Goal: Information Seeking & Learning: Compare options

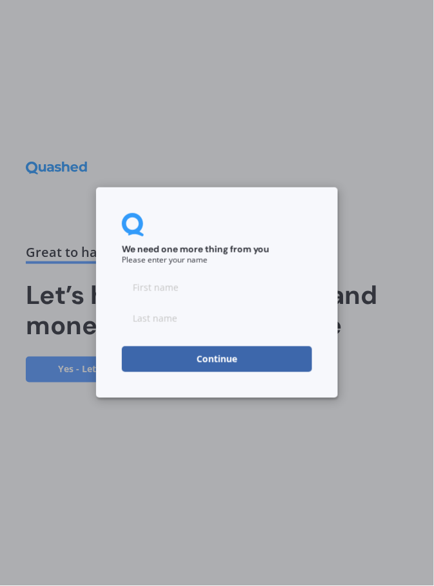
click at [273, 287] on input at bounding box center [217, 288] width 190 height 26
type input "[PERSON_NAME]"
click at [237, 316] on input at bounding box center [217, 319] width 190 height 26
type input "ETZINE"
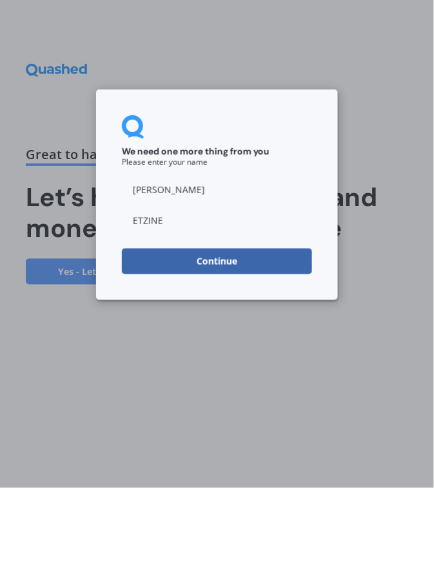
click at [293, 361] on button "Continue" at bounding box center [217, 360] width 190 height 26
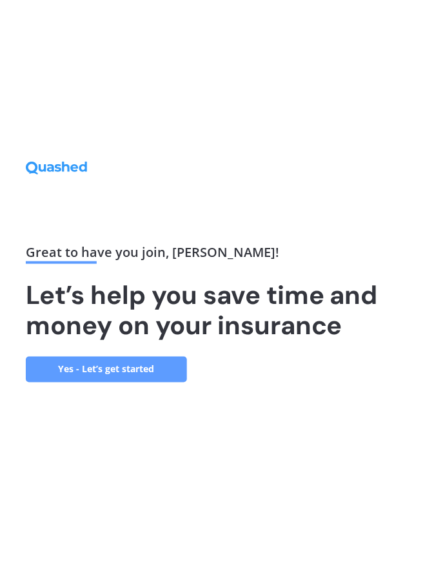
click at [167, 383] on link "Yes - Let’s get started" at bounding box center [106, 370] width 161 height 26
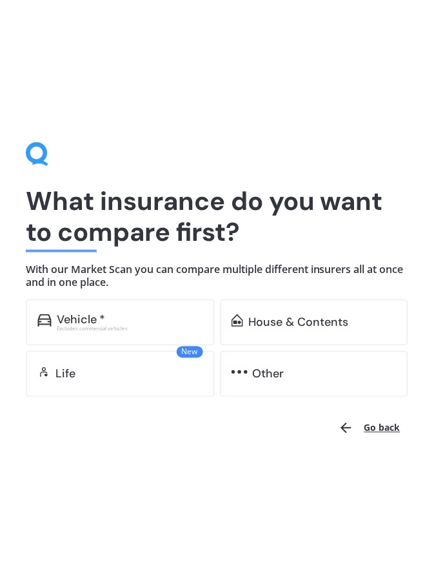
click at [102, 302] on div "Vehicle * Excludes commercial vehicles" at bounding box center [120, 323] width 189 height 46
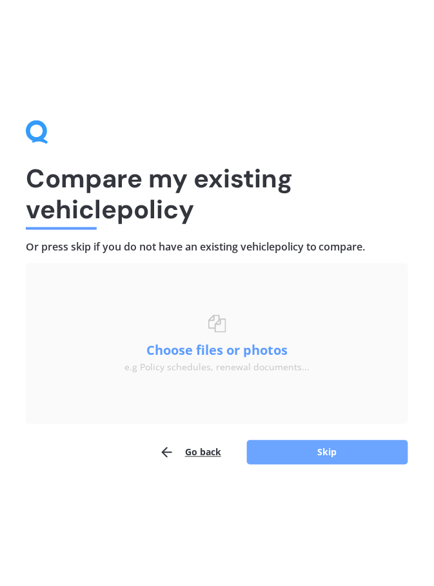
click at [371, 455] on button "Skip" at bounding box center [327, 453] width 161 height 24
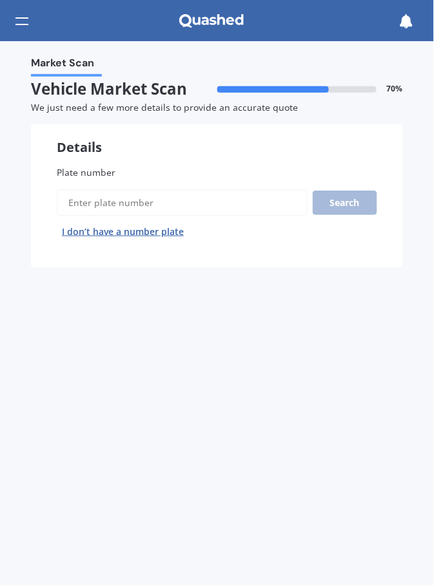
click at [238, 169] on label "Plate number" at bounding box center [217, 173] width 320 height 14
click at [238, 189] on input "Plate number" at bounding box center [182, 202] width 251 height 27
type input "NKH885"
click at [361, 200] on button "Search" at bounding box center [344, 203] width 64 height 24
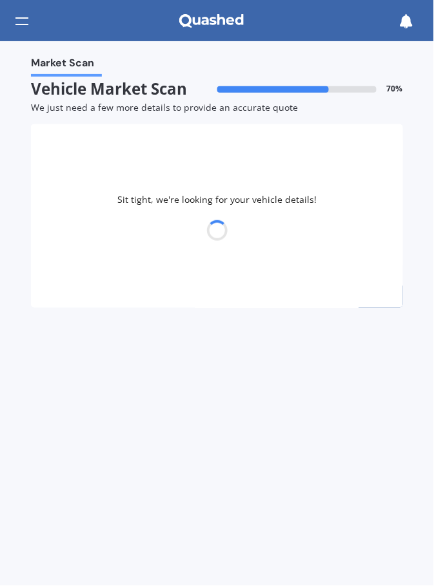
select select "NISSAN"
select select "X-TRAIL"
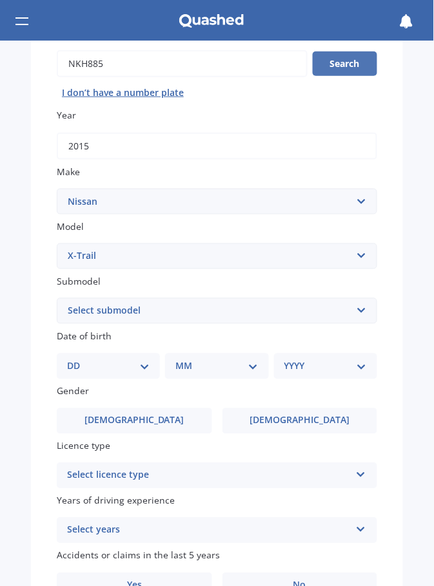
scroll to position [142, 0]
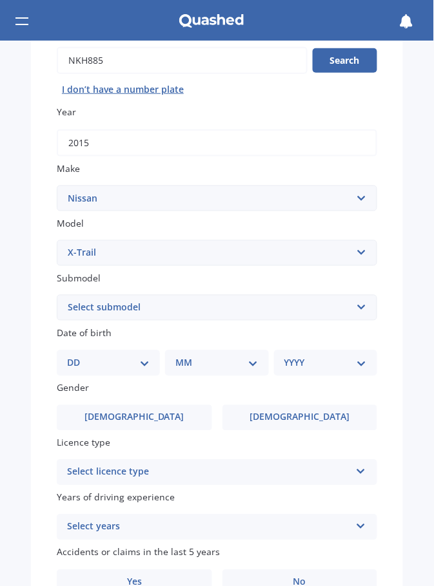
click at [352, 305] on select "Select submodel (All Other) 2000cc Hybrid 2WD non-turbo 4WD 20X Petrol ST ST 4W…" at bounding box center [217, 308] width 320 height 26
select select "2000CC HYBRID"
click at [57, 295] on select "Select submodel (All Other) 2000cc Hybrid 2WD non-turbo 4WD 20X Petrol ST ST 4W…" at bounding box center [217, 308] width 320 height 26
click at [139, 362] on select "DD 01 02 03 04 05 06 07 08 09 10 11 12 13 14 15 16 17 18 19 20 21 22 23 24 25 2…" at bounding box center [108, 363] width 82 height 14
select select "12"
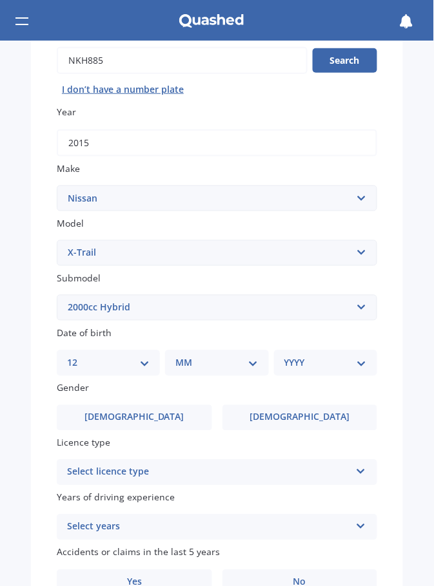
click at [77, 356] on select "DD 01 02 03 04 05 06 07 08 09 10 11 12 13 14 15 16 17 18 19 20 21 22 23 24 25 2…" at bounding box center [108, 363] width 82 height 14
click at [219, 367] on select "MM 01 02 03 04 05 06 07 08 09 10 11 12" at bounding box center [218, 363] width 77 height 14
select select "06"
click at [180, 356] on select "MM 01 02 03 04 05 06 07 08 09 10 11 12" at bounding box center [218, 363] width 77 height 14
click at [303, 363] on select "YYYY 2025 2024 2023 2022 2021 2020 2019 2018 2017 2016 2015 2014 2013 2012 2011…" at bounding box center [322, 363] width 77 height 14
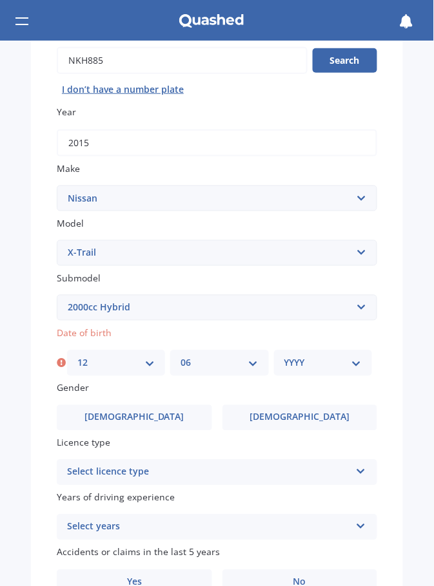
click at [295, 368] on select "YYYY 2025 2024 2023 2022 2021 2020 2019 2018 2017 2016 2015 2014 2013 2012 2011…" at bounding box center [322, 363] width 77 height 14
select select "1954"
click at [284, 356] on select "YYYY 2025 2024 2023 2022 2021 2020 2019 2018 2017 2016 2015 2014 2013 2012 2011…" at bounding box center [322, 363] width 77 height 14
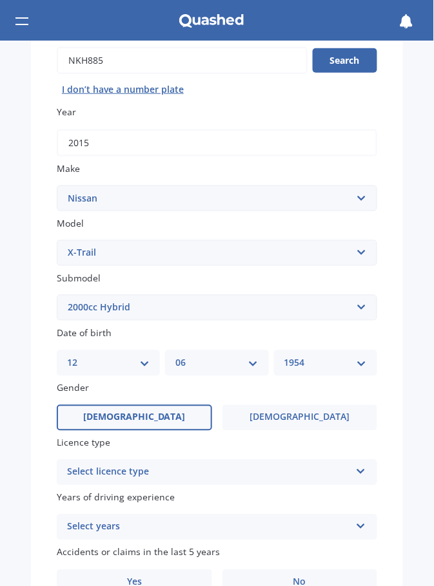
click at [144, 421] on label "[DEMOGRAPHIC_DATA]" at bounding box center [134, 418] width 155 height 26
click at [0, 0] on input "[DEMOGRAPHIC_DATA]" at bounding box center [0, 0] width 0 height 0
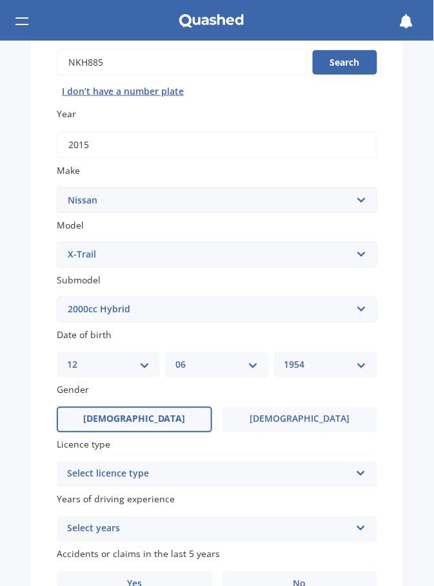
click at [358, 469] on icon at bounding box center [360, 471] width 11 height 9
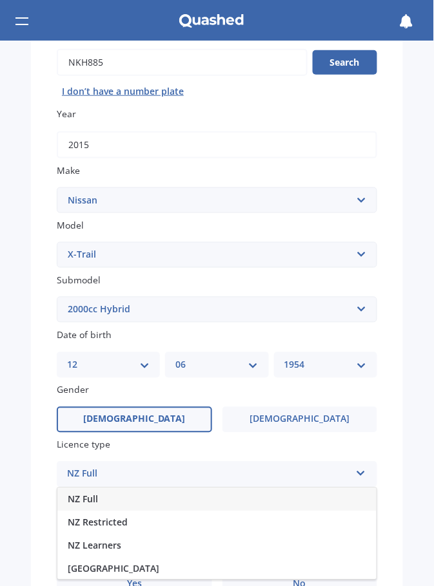
click at [326, 497] on div "NZ Full" at bounding box center [216, 499] width 319 height 23
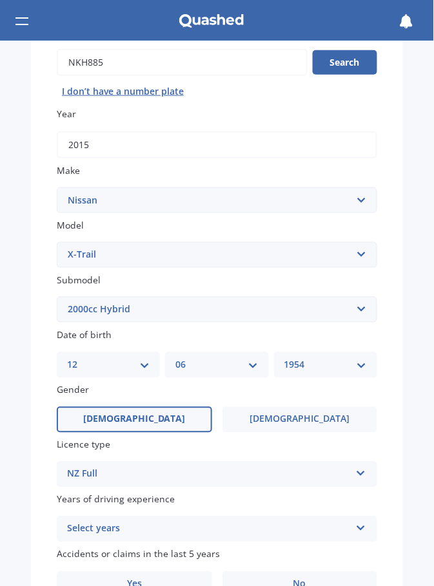
click at [365, 501] on label "Years of driving experience" at bounding box center [217, 500] width 320 height 14
click at [356, 528] on icon at bounding box center [360, 526] width 11 height 9
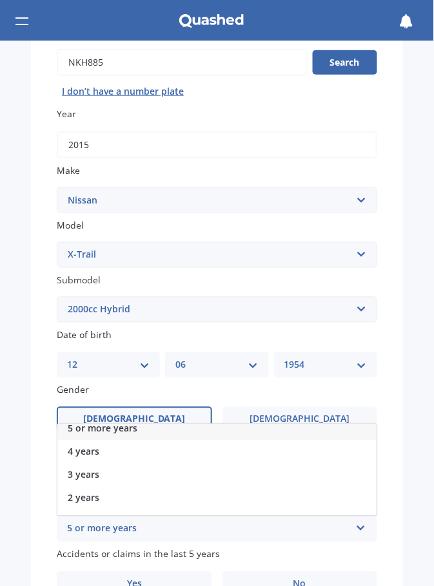
scroll to position [0, 0]
click at [300, 436] on div "5 or more years" at bounding box center [216, 436] width 319 height 23
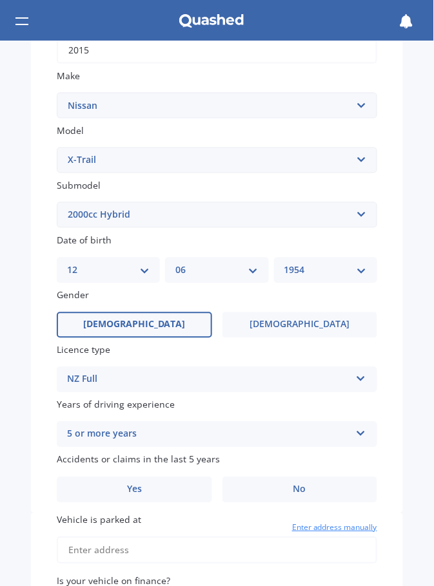
scroll to position [236, 0]
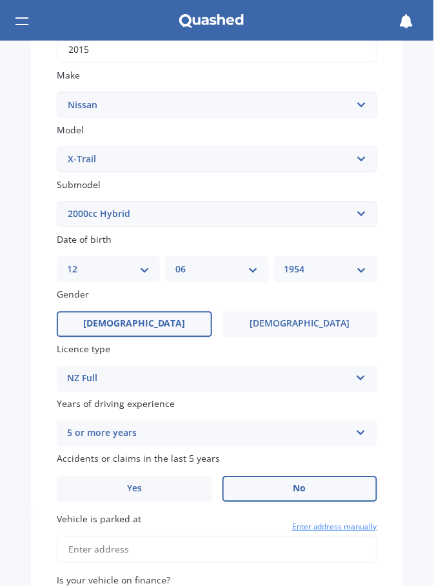
click at [310, 488] on label "No" at bounding box center [299, 490] width 155 height 26
click at [0, 0] on input "No" at bounding box center [0, 0] width 0 height 0
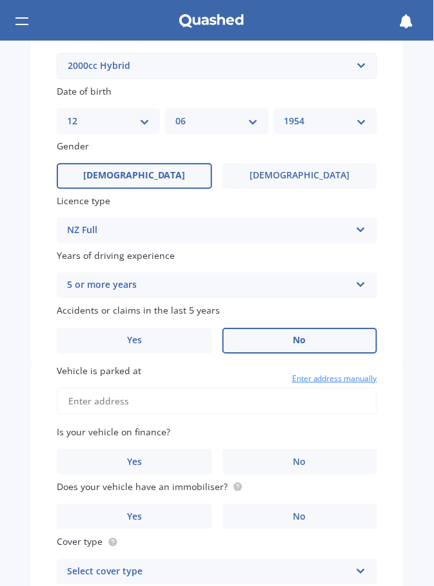
scroll to position [395, 0]
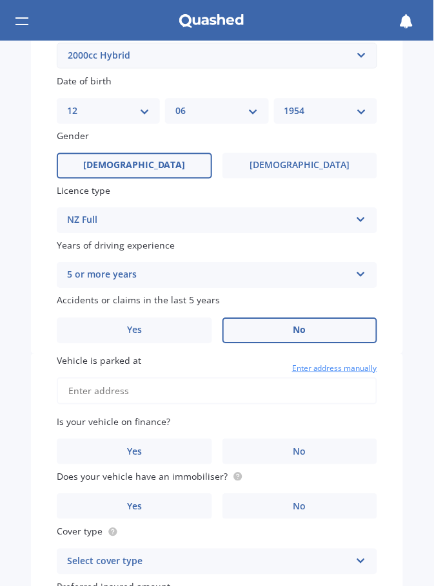
click at [217, 387] on input "Vehicle is parked at" at bounding box center [217, 391] width 320 height 27
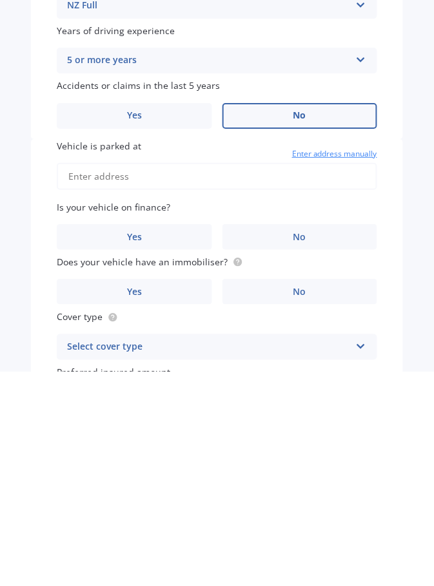
type input "[STREET_ADDRESS]"
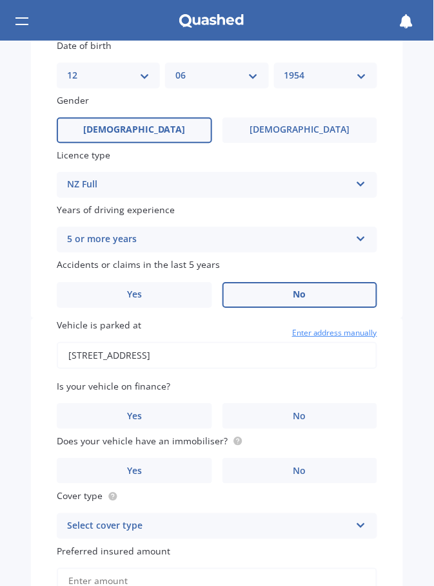
scroll to position [431, 0]
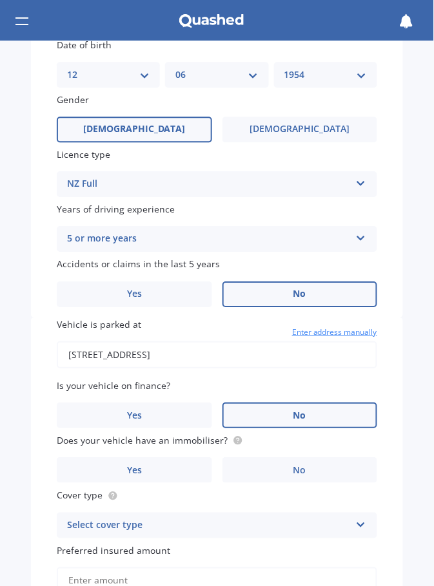
click at [328, 410] on label "No" at bounding box center [299, 416] width 155 height 26
click at [0, 0] on input "No" at bounding box center [0, 0] width 0 height 0
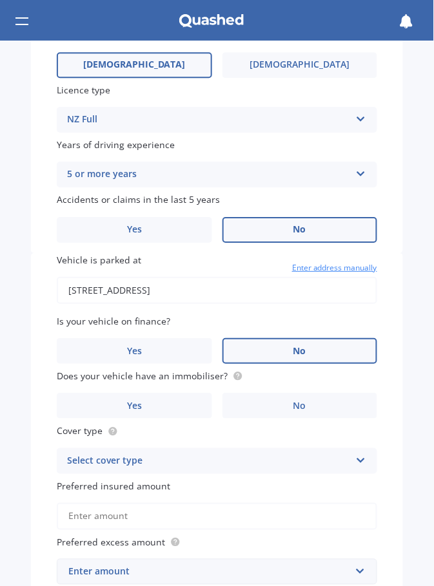
scroll to position [498, 0]
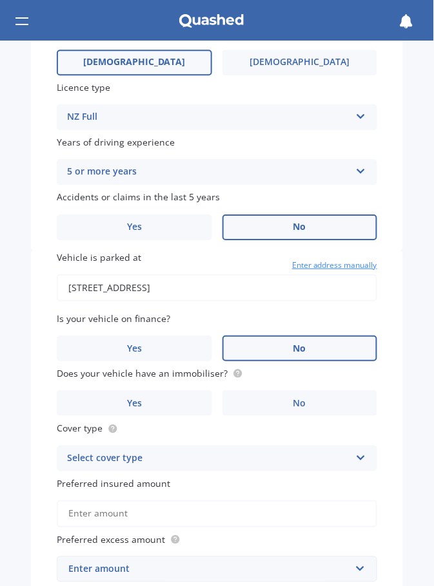
click at [334, 393] on label "No" at bounding box center [299, 403] width 155 height 26
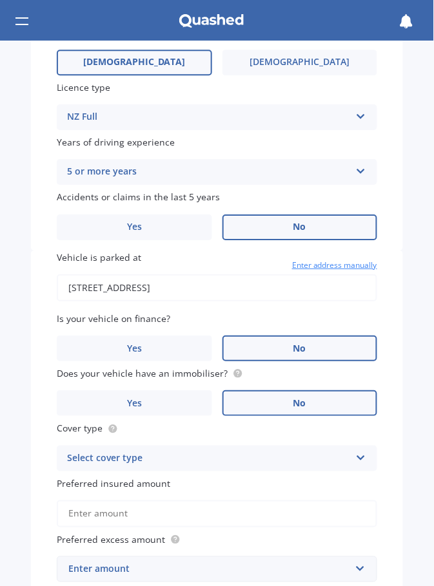
click at [0, 0] on input "No" at bounding box center [0, 0] width 0 height 0
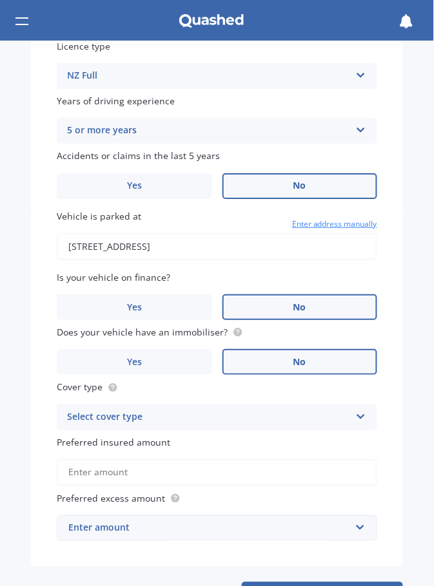
scroll to position [544, 0]
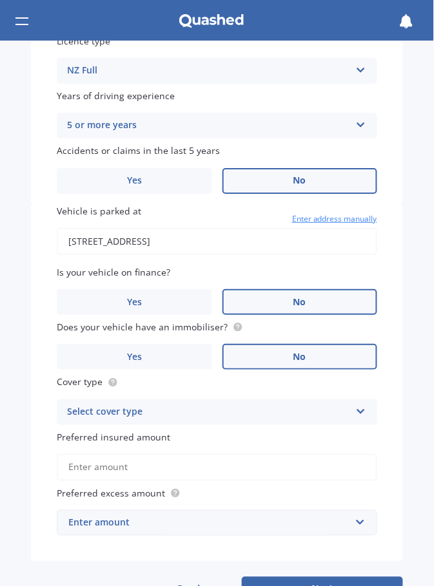
click at [356, 409] on icon at bounding box center [360, 409] width 11 height 9
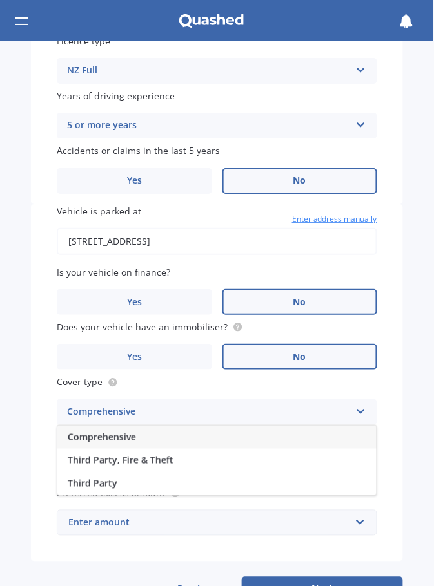
click at [350, 438] on div "Comprehensive" at bounding box center [216, 437] width 319 height 23
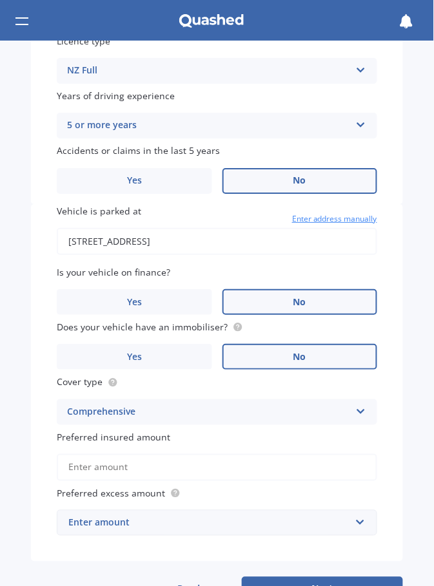
click at [318, 463] on input "Preferred insured amount" at bounding box center [217, 467] width 320 height 27
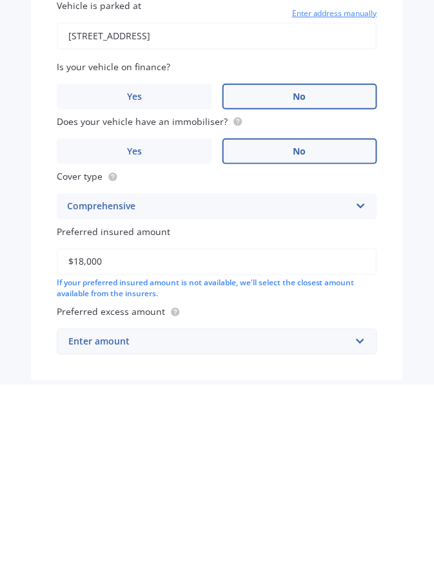
scroll to position [610, 0]
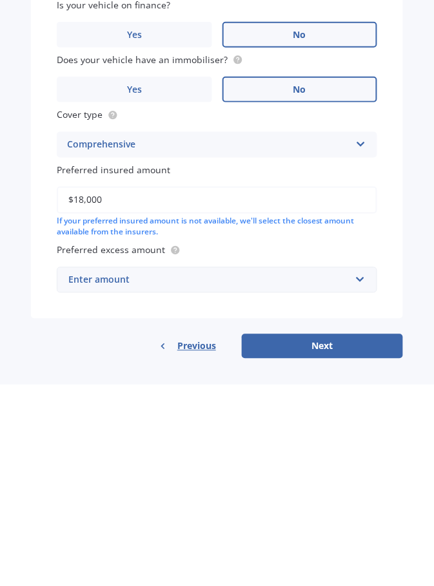
type input "$18,000"
click at [303, 477] on div "Enter amount" at bounding box center [209, 482] width 282 height 14
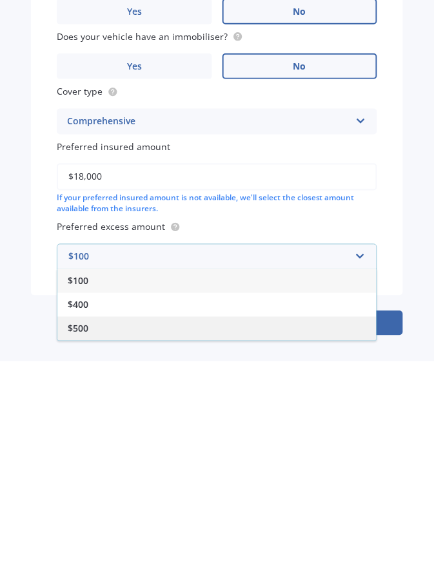
click at [95, 549] on div "$500" at bounding box center [216, 554] width 319 height 24
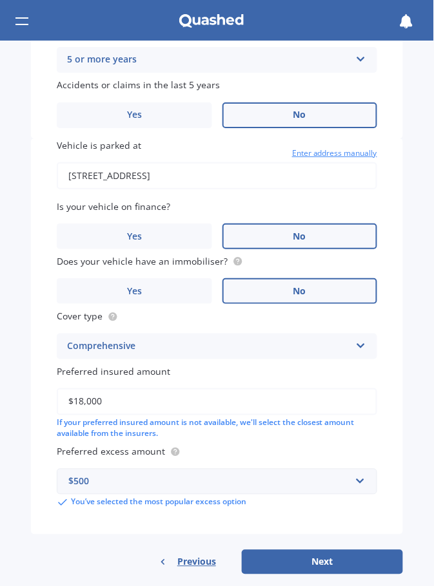
scroll to position [624, 0]
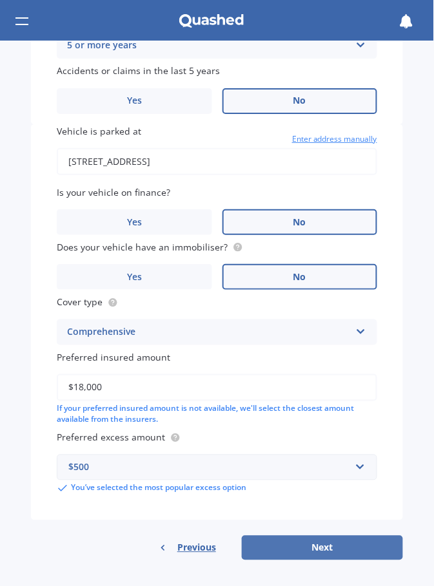
click at [374, 555] on button "Next" at bounding box center [322, 548] width 161 height 24
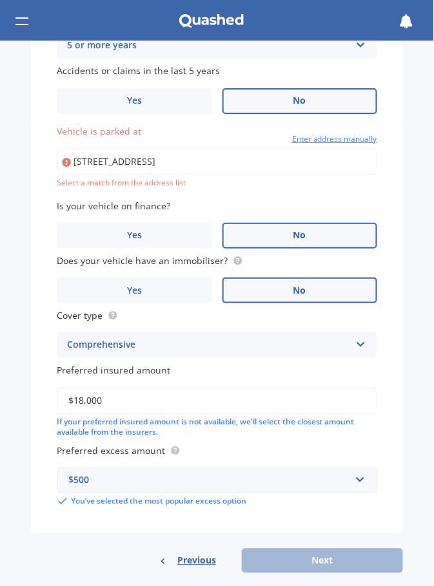
click at [102, 155] on input "[STREET_ADDRESS]" at bounding box center [217, 161] width 320 height 27
click at [320, 166] on input "[STREET_ADDRESS]" at bounding box center [217, 161] width 320 height 27
click at [354, 142] on span "Enter address manually" at bounding box center [334, 139] width 85 height 13
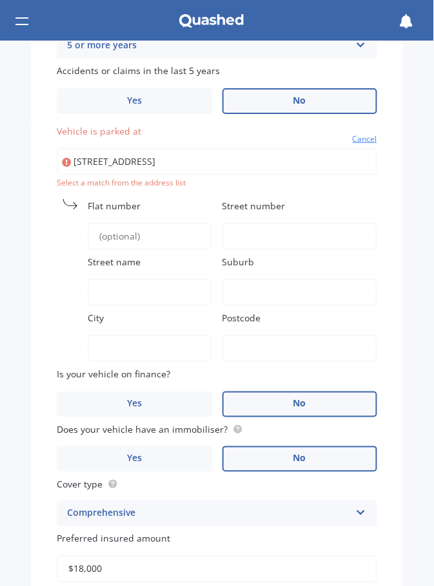
click at [159, 164] on input "[STREET_ADDRESS]" at bounding box center [217, 161] width 320 height 27
click at [283, 209] on label "Street number" at bounding box center [299, 206] width 155 height 14
click at [283, 223] on input "Street number" at bounding box center [299, 236] width 155 height 27
type input "3"
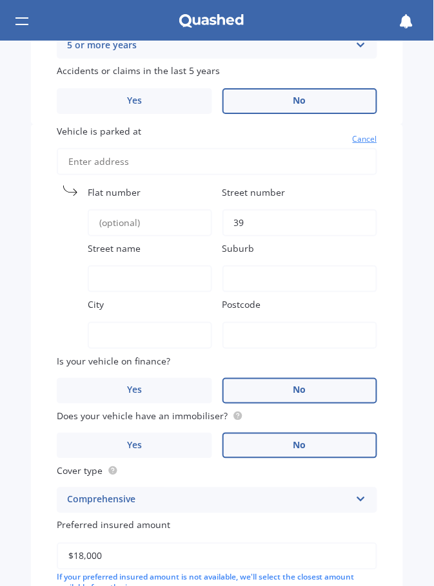
scroll to position [625, 0]
type input "39"
click at [165, 281] on input "Street name" at bounding box center [150, 278] width 124 height 27
type input "DISCOVERY DRIVE"
click at [160, 335] on input "City" at bounding box center [150, 334] width 124 height 27
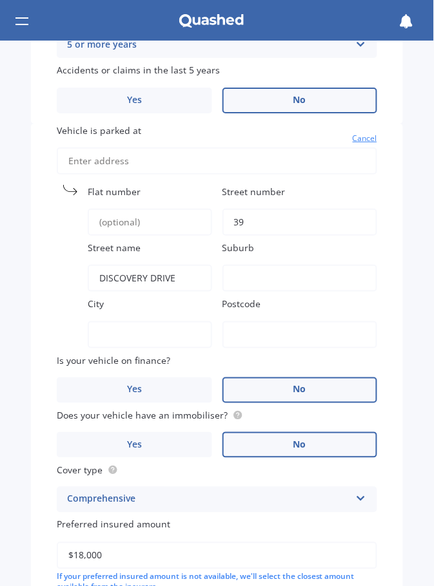
click at [295, 327] on input "Postcode" at bounding box center [299, 334] width 155 height 27
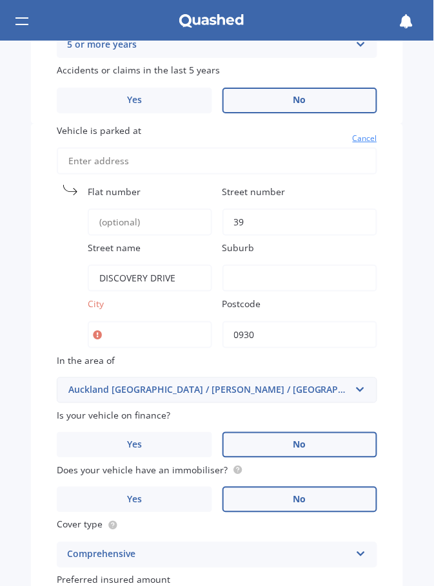
type input "0930"
click at [135, 336] on input "City" at bounding box center [150, 334] width 124 height 27
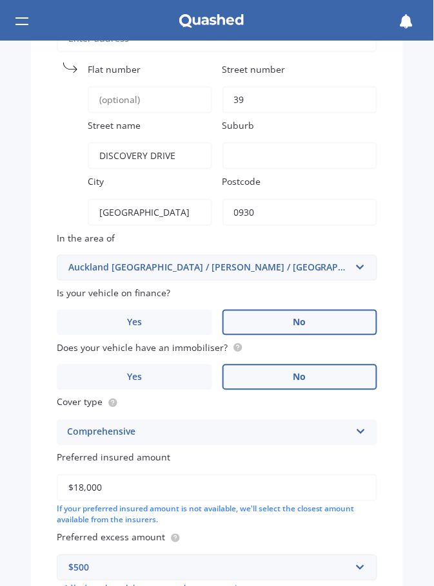
scroll to position [747, 0]
type input "[GEOGRAPHIC_DATA]"
click at [354, 264] on input "text" at bounding box center [212, 268] width 309 height 24
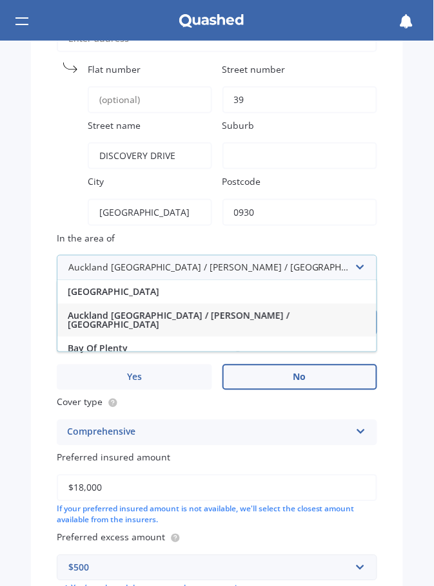
click at [253, 312] on span "Auckland [GEOGRAPHIC_DATA] / [PERSON_NAME] / [GEOGRAPHIC_DATA]" at bounding box center [179, 320] width 222 height 21
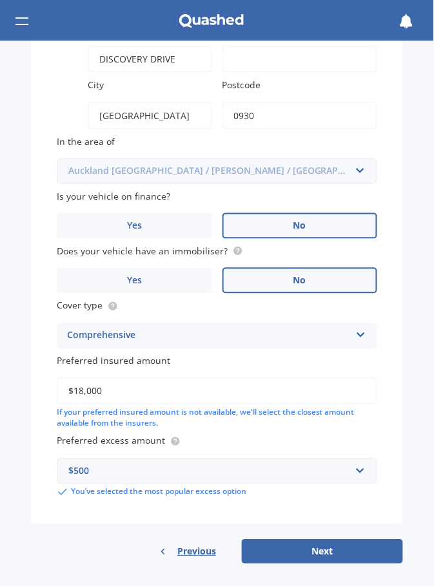
scroll to position [847, 0]
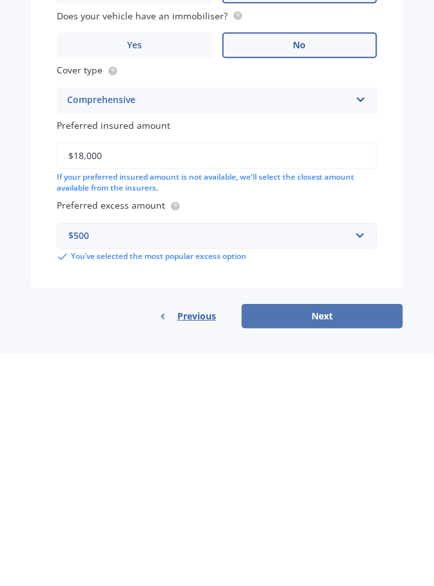
click at [388, 553] on button "Next" at bounding box center [322, 549] width 161 height 24
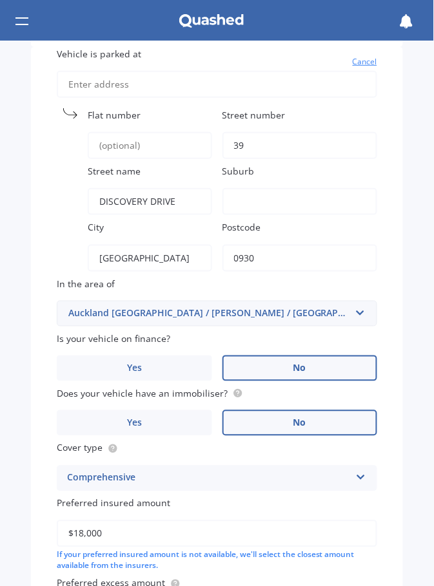
scroll to position [697, 0]
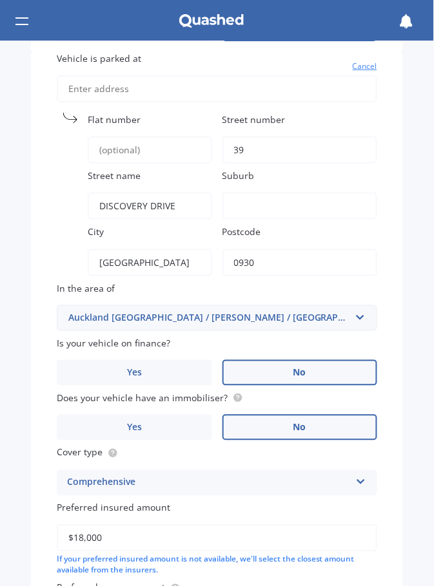
click at [263, 206] on input "Suburb" at bounding box center [299, 206] width 155 height 27
type input "[GEOGRAPHIC_DATA]"
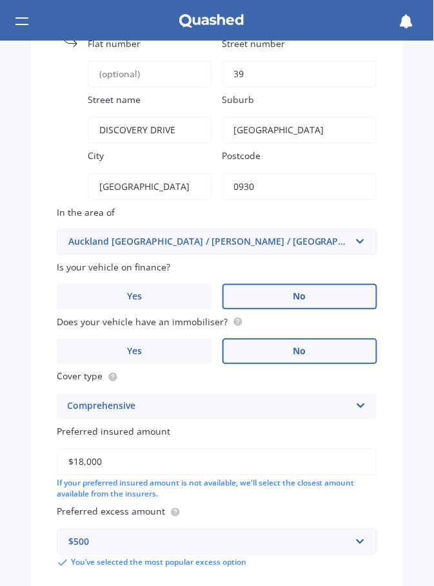
scroll to position [847, 0]
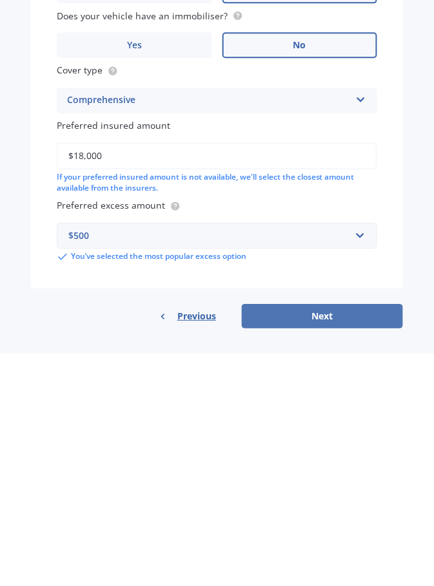
click at [377, 551] on button "Next" at bounding box center [322, 549] width 161 height 24
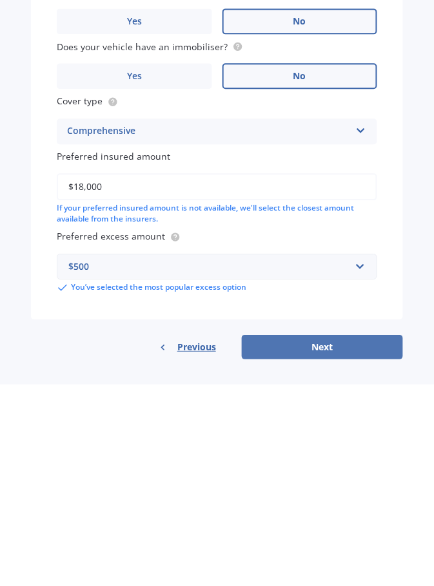
select select "12"
select select "06"
select select "1954"
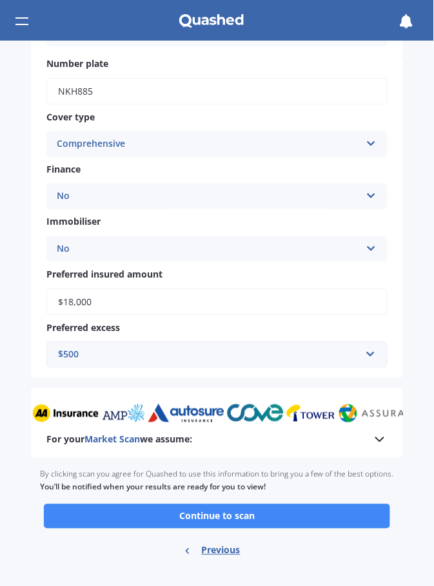
scroll to position [691, 0]
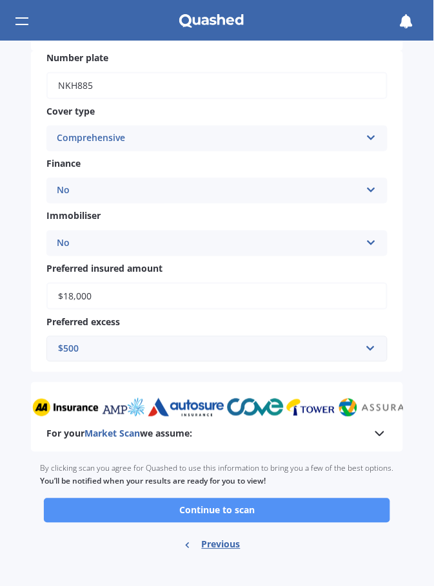
click at [311, 515] on button "Continue to scan" at bounding box center [217, 511] width 346 height 24
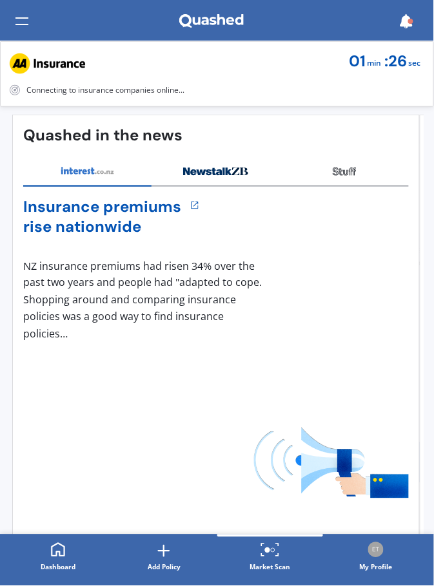
scroll to position [207, 0]
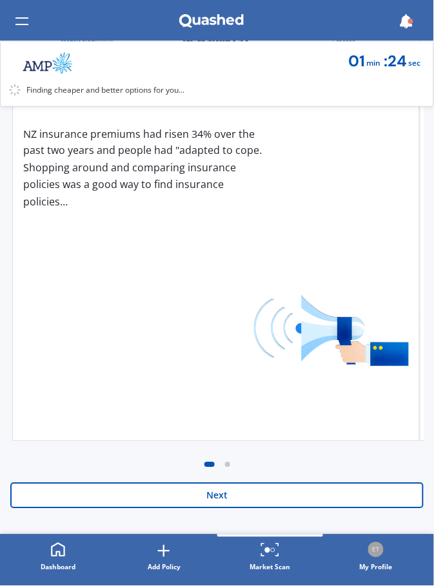
click at [312, 503] on button "Next" at bounding box center [216, 496] width 413 height 26
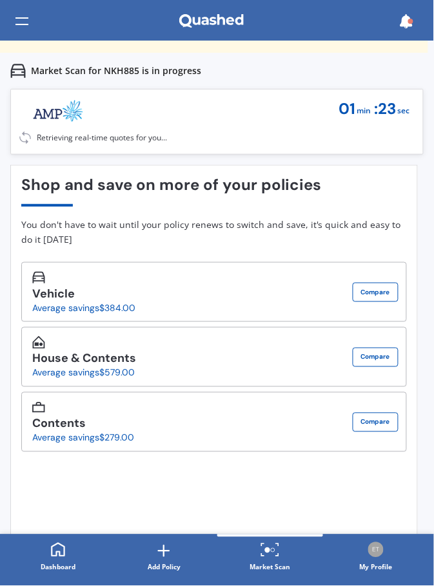
scroll to position [0, 0]
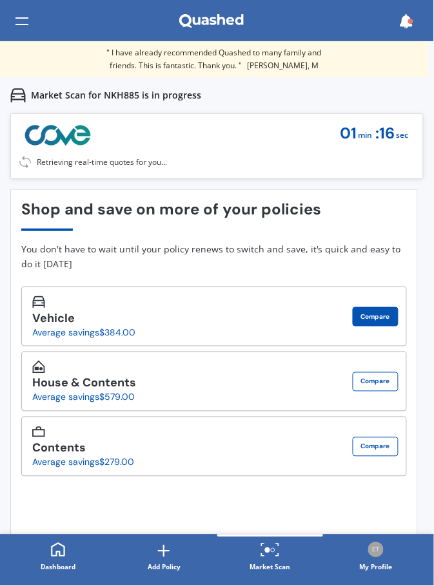
click at [387, 312] on button "Compare" at bounding box center [375, 316] width 46 height 19
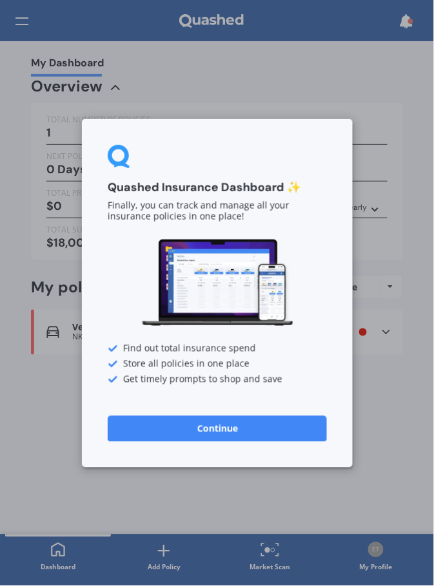
click at [324, 440] on button "Continue" at bounding box center [217, 429] width 219 height 26
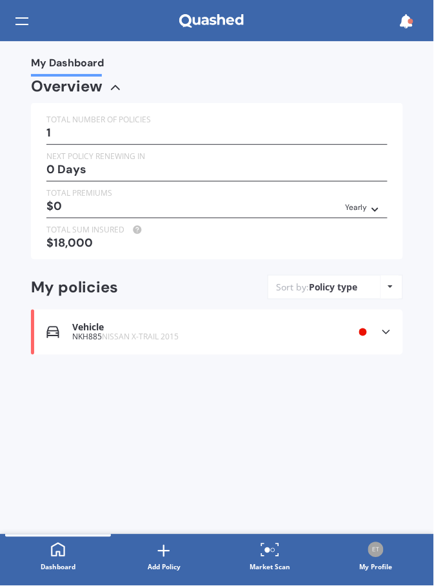
click at [390, 332] on icon at bounding box center [385, 332] width 13 height 13
click at [392, 286] on icon at bounding box center [390, 287] width 5 height 8
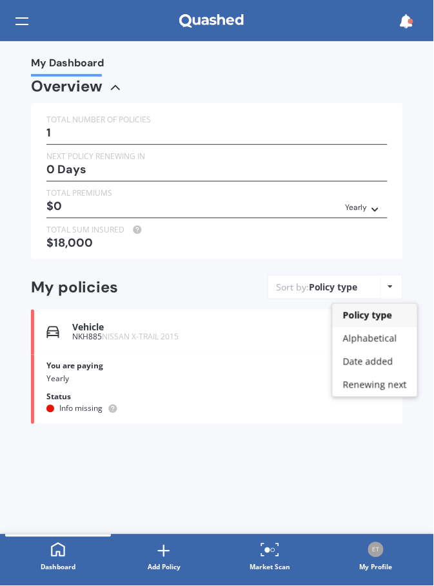
click at [207, 378] on div "Vehicle NKH885 NISSAN X-TRAIL 2015 Renewal date Premium You are paying Yearly S…" at bounding box center [217, 390] width 372 height 70
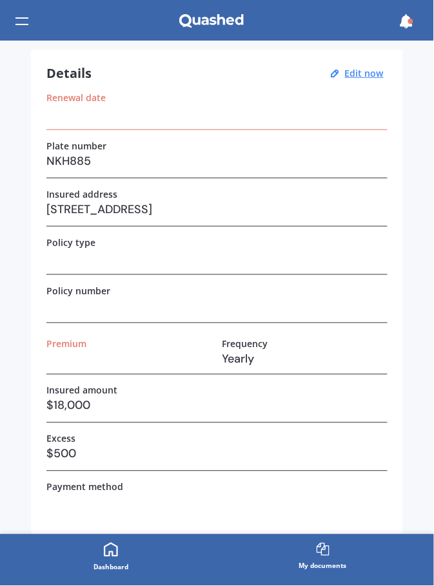
scroll to position [61, 0]
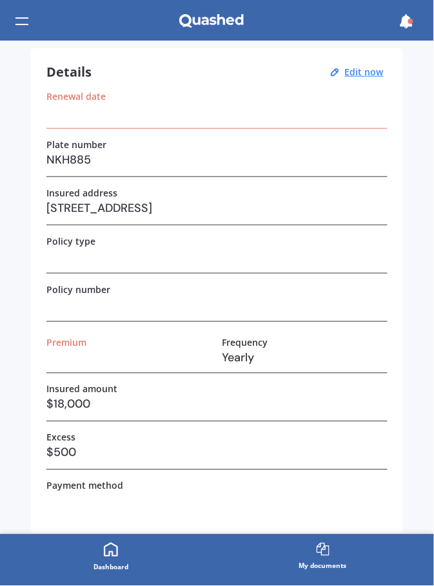
click at [247, 358] on h3 "Yearly" at bounding box center [305, 358] width 166 height 19
click at [261, 339] on label "Frequency" at bounding box center [245, 343] width 46 height 11
click at [367, 356] on h3 "Yearly" at bounding box center [305, 358] width 166 height 19
click at [108, 289] on label "Policy number" at bounding box center [78, 289] width 64 height 11
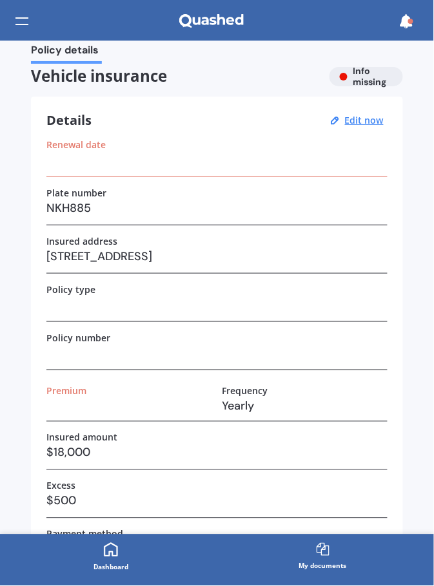
scroll to position [11, 0]
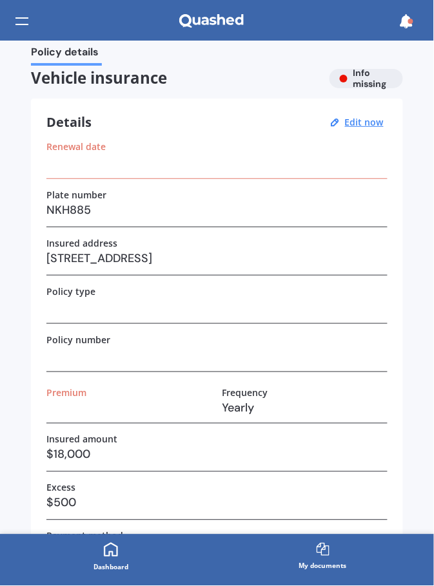
click at [83, 160] on h3 at bounding box center [216, 161] width 341 height 19
click at [151, 167] on h3 at bounding box center [216, 161] width 341 height 19
click at [140, 164] on h3 at bounding box center [216, 161] width 341 height 19
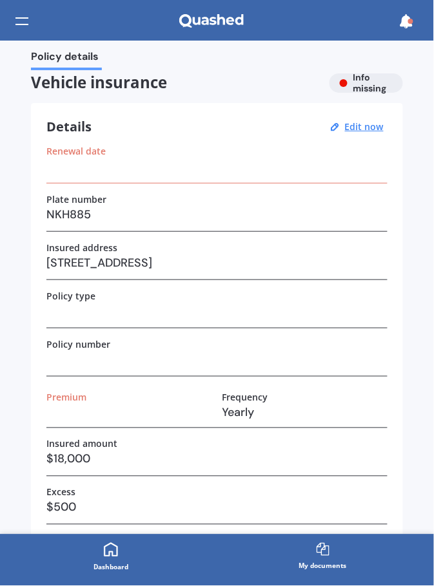
scroll to position [0, 0]
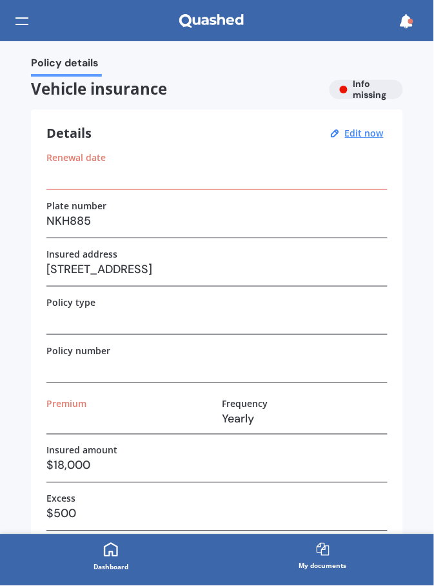
click at [258, 403] on label "Frequency" at bounding box center [245, 404] width 46 height 11
click at [261, 422] on h3 "Yearly" at bounding box center [305, 419] width 166 height 19
click at [364, 137] on u "Edit now" at bounding box center [364, 133] width 39 height 12
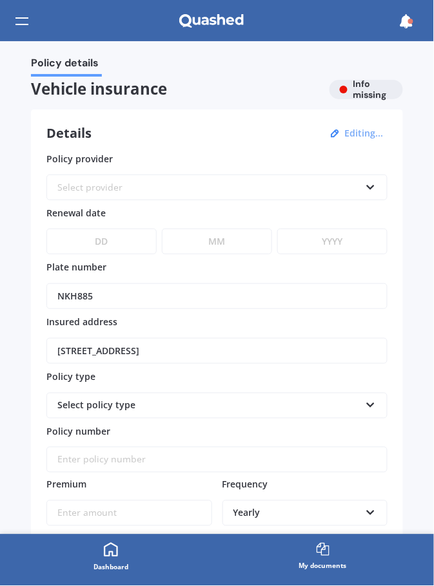
click at [359, 177] on div "Select provider AA AMI AMP ANZ ASB Aioi Nissay Dowa Ando Assurant Autosure BNZ …" at bounding box center [216, 188] width 341 height 26
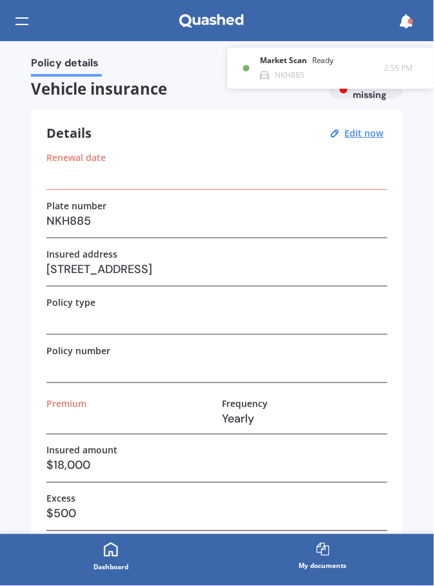
click at [315, 162] on div "Renewal date" at bounding box center [216, 157] width 341 height 11
click at [369, 135] on u "Edit now" at bounding box center [364, 133] width 39 height 12
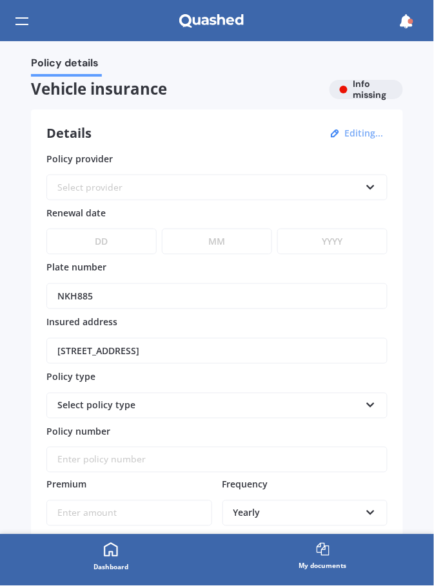
click at [368, 187] on icon at bounding box center [370, 184] width 11 height 9
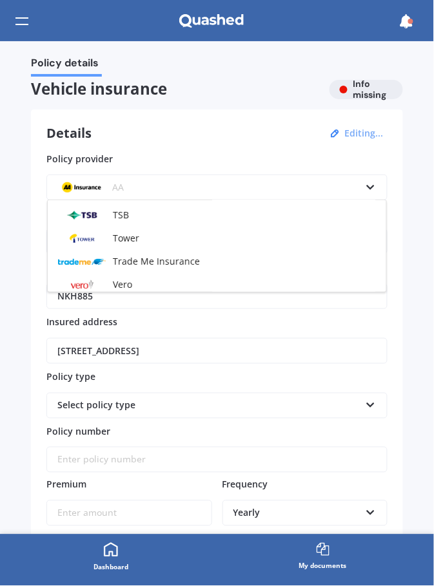
scroll to position [600, 0]
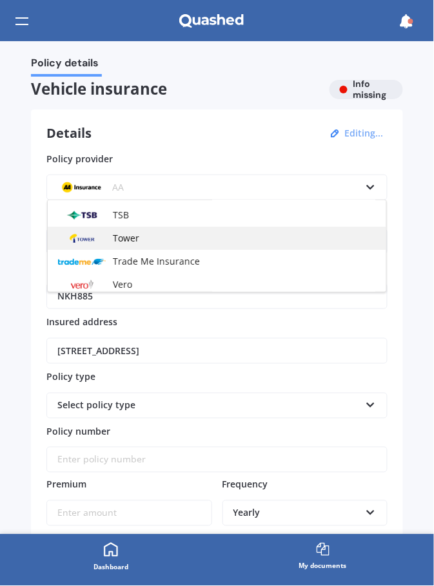
click at [134, 241] on span "Tower" at bounding box center [126, 238] width 26 height 12
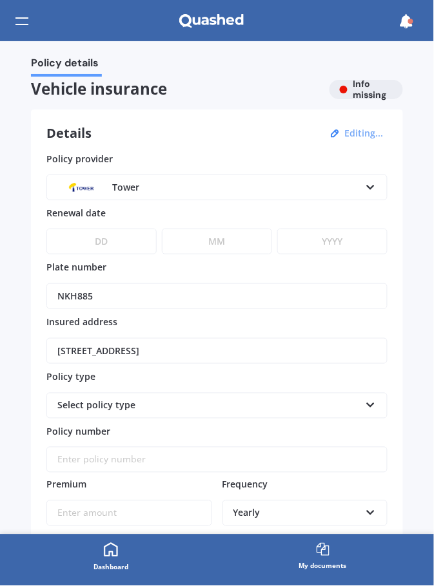
click at [128, 240] on select "DD 01 02 03 04 05 06 07 08 09 10 11 12 13 14 15 16 17 18 19 20 21 22 23 24 25 2…" at bounding box center [101, 242] width 110 height 26
select select "01"
click at [46, 229] on select "DD 01 02 03 04 05 06 07 08 09 10 11 12 13 14 15 16 17 18 19 20 21 22 23 24 25 2…" at bounding box center [101, 242] width 110 height 26
click at [69, 345] on input "[STREET_ADDRESS]" at bounding box center [216, 351] width 341 height 26
type input "[STREET_ADDRESS]"
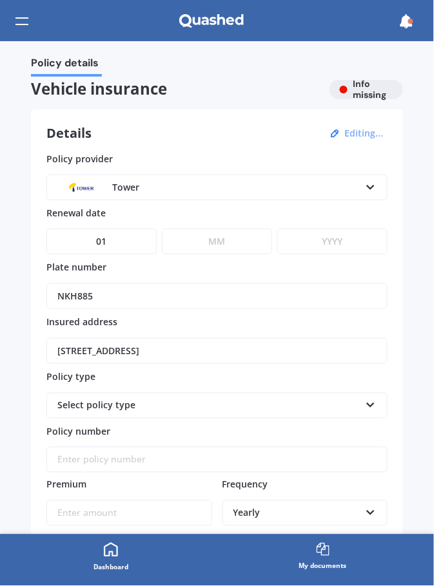
click at [366, 402] on icon at bounding box center [370, 403] width 11 height 9
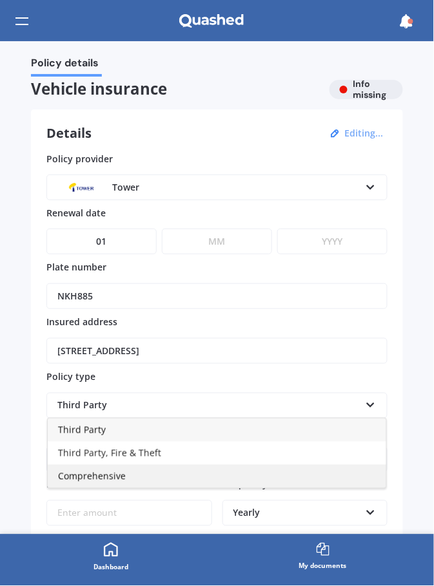
click at [316, 474] on div "Comprehensive" at bounding box center [217, 476] width 338 height 23
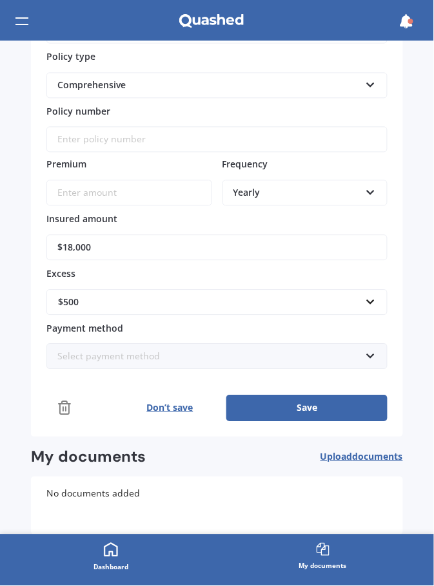
scroll to position [359, 0]
